Goal: Task Accomplishment & Management: Complete application form

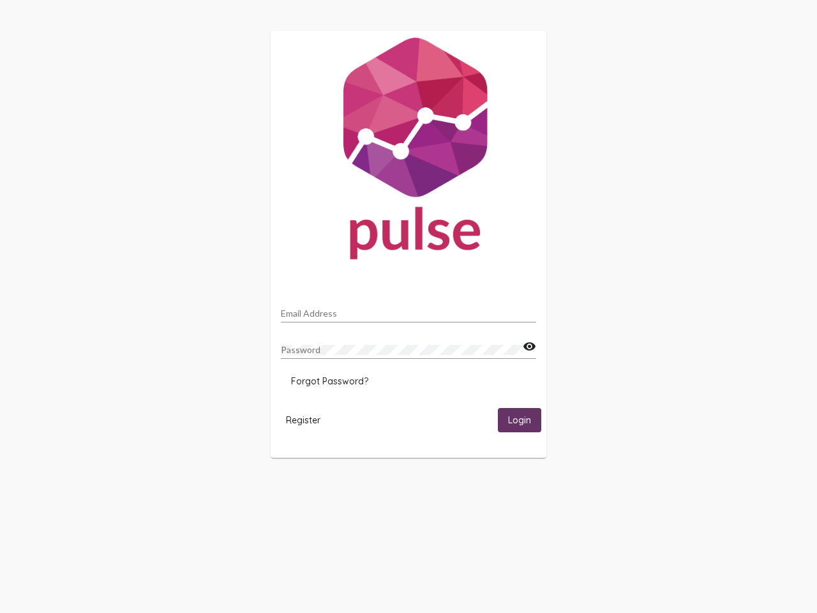
click at [409, 310] on input "Email Address" at bounding box center [408, 313] width 255 height 10
click at [529, 347] on mat-icon "visibility" at bounding box center [529, 346] width 13 height 15
click at [329, 381] on span "Forgot Password?" at bounding box center [329, 380] width 77 height 11
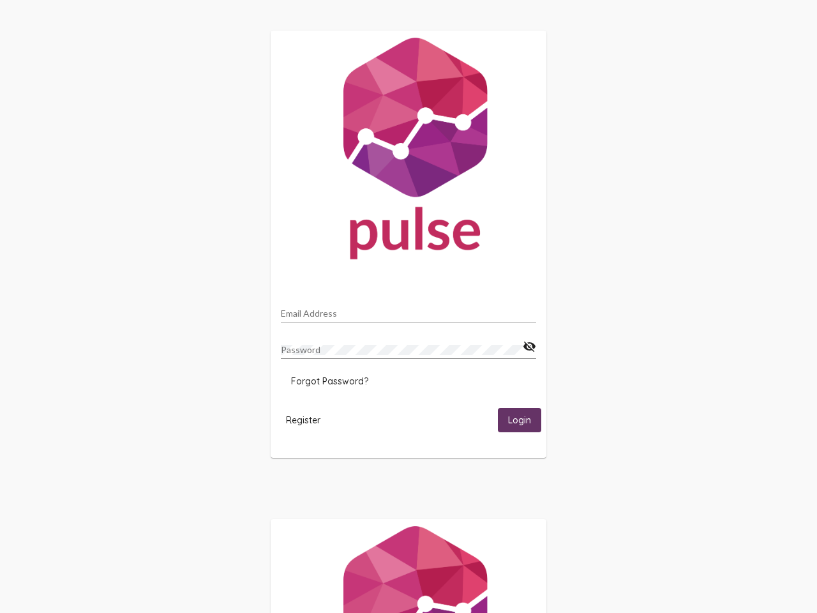
click at [303, 419] on span "Register" at bounding box center [303, 419] width 34 height 11
click at [520, 419] on html "Email Address Password visibility_off Forgot Password? Register Login" at bounding box center [408, 413] width 817 height 827
